Goal: Find specific page/section: Find specific page/section

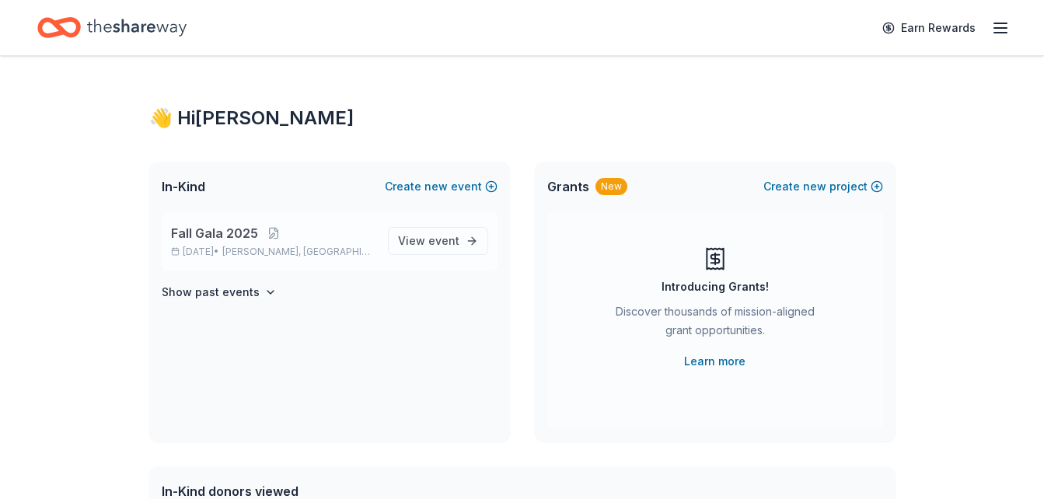
click at [235, 242] on span "Fall Gala 2025" at bounding box center [214, 233] width 87 height 19
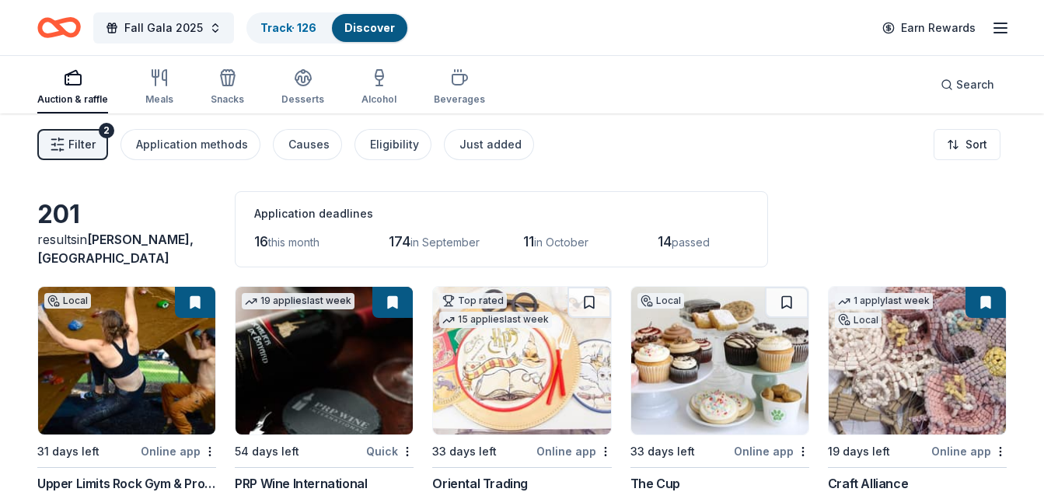
click at [65, 100] on div "Auction & raffle" at bounding box center [72, 99] width 71 height 12
click at [1000, 29] on icon "button" at bounding box center [1000, 28] width 19 height 19
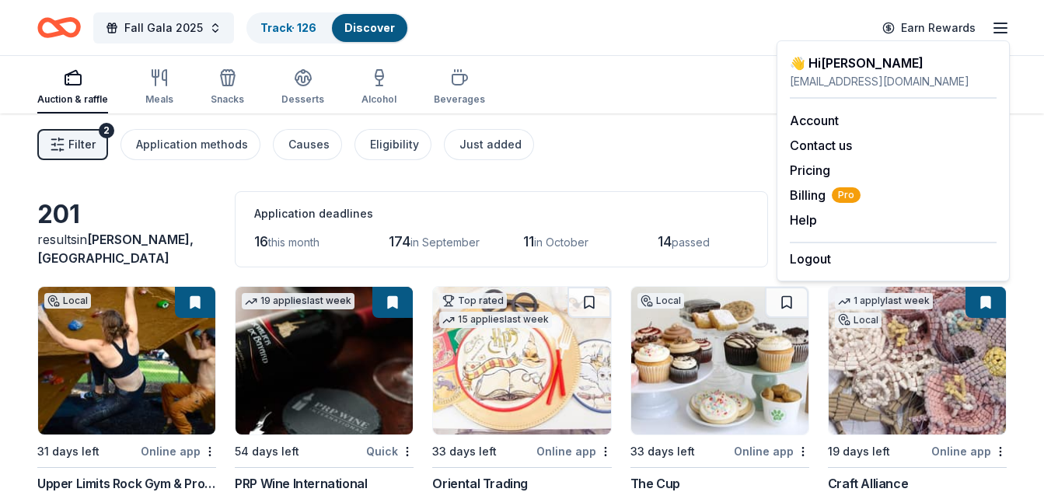
click at [685, 155] on div "Filter 2 Application methods Causes Eligibility Just added Sort" at bounding box center [522, 144] width 1044 height 62
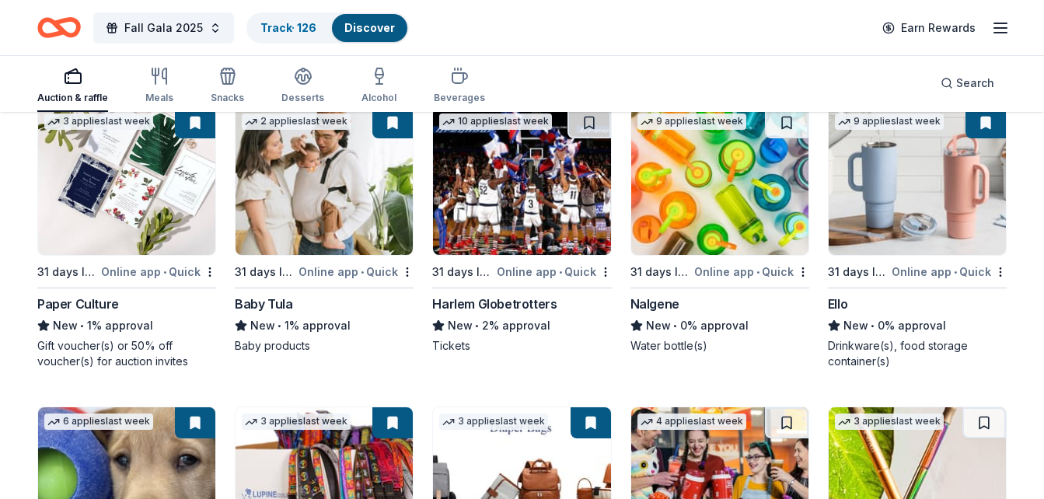
scroll to position [10555, 0]
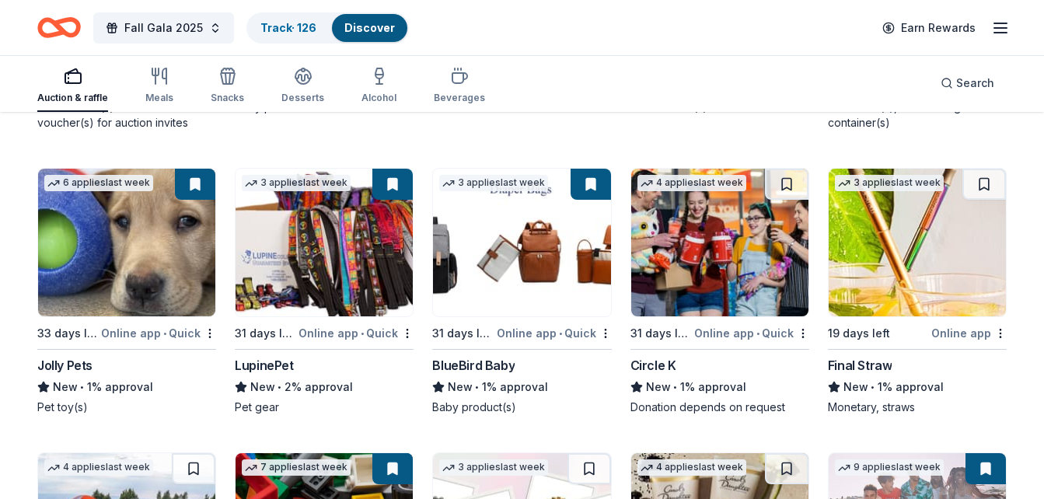
click at [57, 25] on icon "Home" at bounding box center [66, 27] width 24 height 16
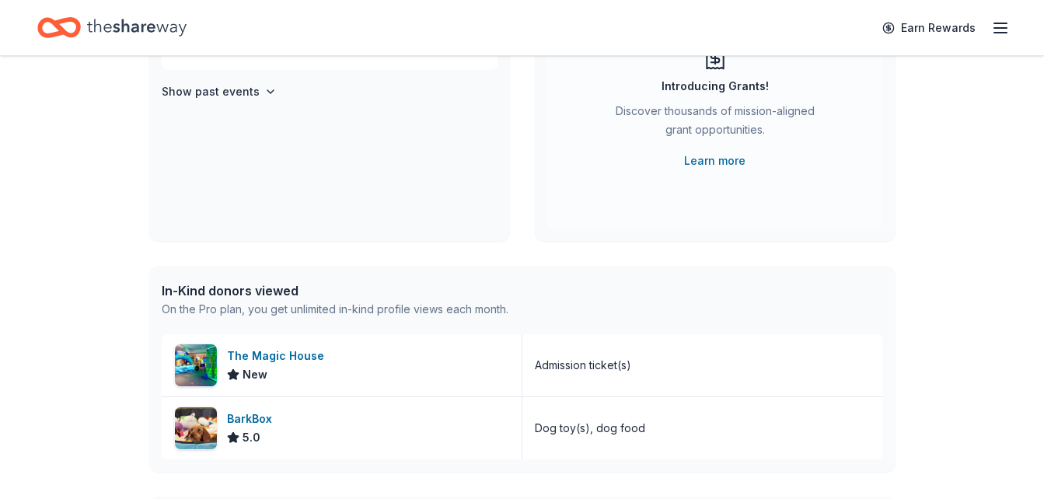
scroll to position [78, 0]
